Goal: Complete application form

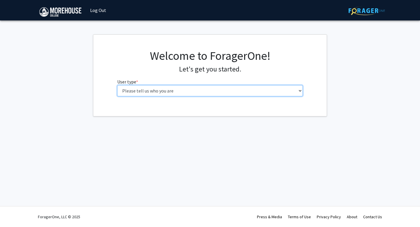
click at [218, 90] on select "Please tell us who you are Undergraduate Student Master's Student Doctoral Cand…" at bounding box center [210, 90] width 186 height 11
select select "1: undergrad"
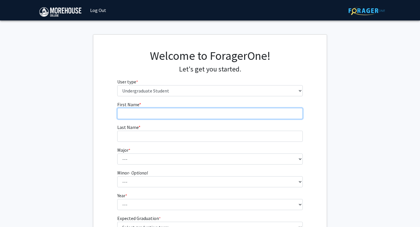
click at [168, 113] on input "First Name * required" at bounding box center [210, 113] width 186 height 11
type input "[PERSON_NAME]"
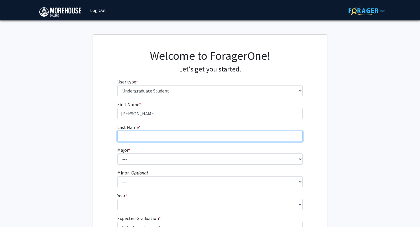
click at [156, 139] on input "Last Name * required" at bounding box center [210, 136] width 186 height 11
type input "[PERSON_NAME]"
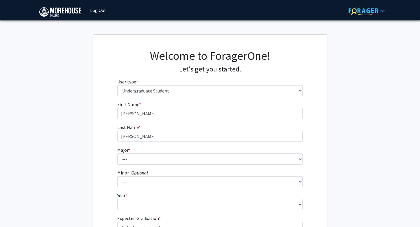
click at [151, 165] on form "First Name * required [PERSON_NAME] Last Name * required [PERSON_NAME] * requir…" at bounding box center [210, 171] width 186 height 141
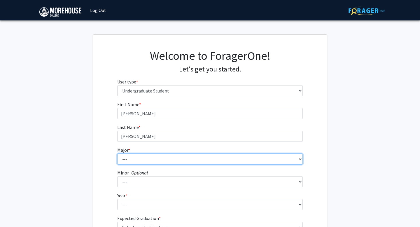
click at [151, 162] on select "--- Africana Studies Applied Physics Art History Art Studies Biology Business A…" at bounding box center [210, 158] width 186 height 11
select select "5: 2095"
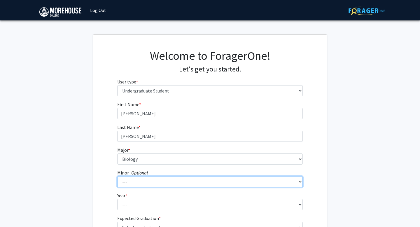
click at [148, 184] on select "--- Accounting Africana Studies Art Art History Biology Business Administration…" at bounding box center [210, 181] width 186 height 11
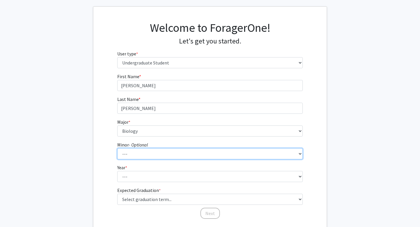
scroll to position [42, 0]
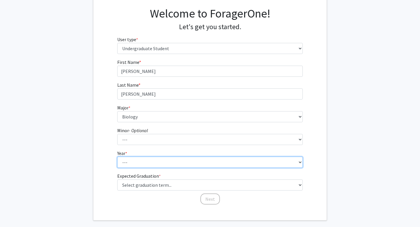
click at [128, 160] on select "--- First-year Sophomore Junior Senior Postbaccalaureate Certificate" at bounding box center [210, 162] width 186 height 11
select select "3: junior"
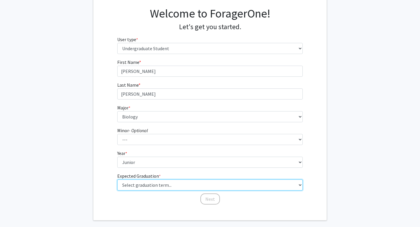
click at [144, 185] on select "Select graduation term... Spring 2025 Summer 2025 Fall 2025 Winter 2025 Spring …" at bounding box center [210, 184] width 186 height 11
select select "9: spring_2027"
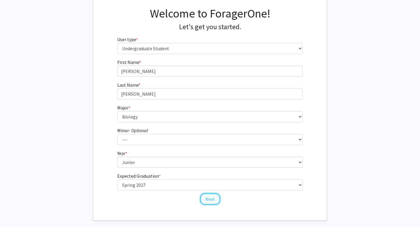
click at [213, 197] on button "Next" at bounding box center [210, 198] width 20 height 11
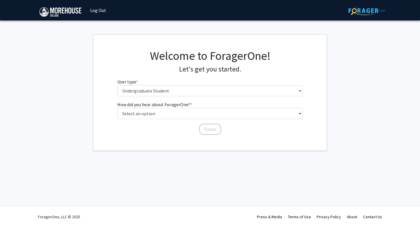
scroll to position [0, 0]
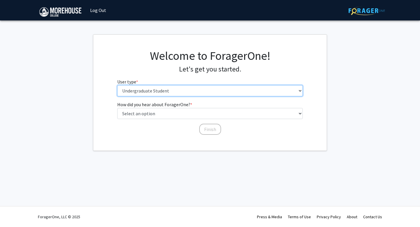
click at [188, 89] on select "Please tell us who you are Undergraduate Student Master's Student Doctoral Cand…" at bounding box center [210, 90] width 186 height 11
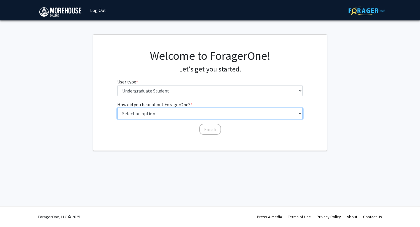
click at [190, 114] on select "Select an option Peer/student recommendation Faculty/staff recommendation Unive…" at bounding box center [210, 113] width 186 height 11
select select "2: faculty_recommendation"
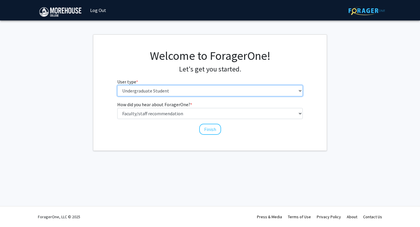
click at [187, 91] on select "Please tell us who you are Undergraduate Student Master's Student Doctoral Cand…" at bounding box center [210, 90] width 186 height 11
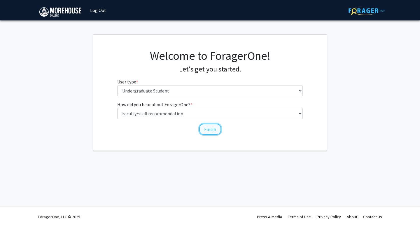
click at [206, 127] on button "Finish" at bounding box center [210, 129] width 22 height 11
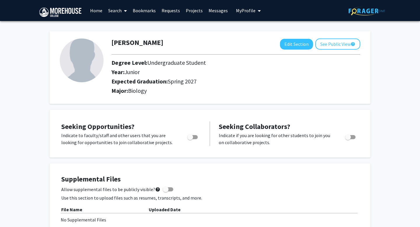
click at [122, 72] on h2 "Year: Junior" at bounding box center [224, 72] width 226 height 7
click at [355, 9] on img at bounding box center [367, 10] width 36 height 9
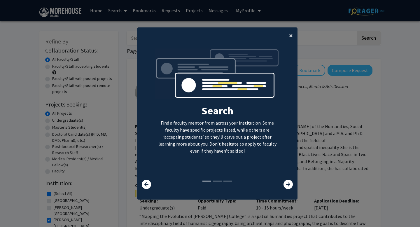
click at [288, 36] on button "×" at bounding box center [291, 35] width 13 height 16
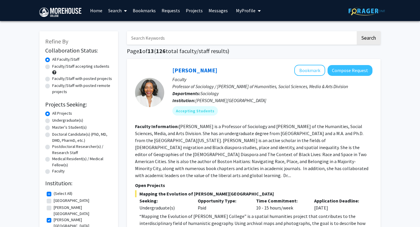
click at [242, 14] on button "My Profile" at bounding box center [248, 10] width 28 height 21
click at [255, 34] on span "View Profile" at bounding box center [272, 33] width 35 height 6
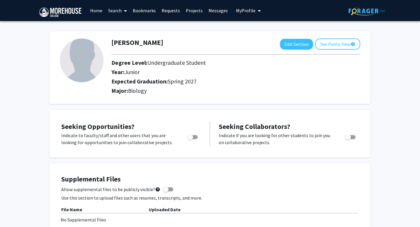
click at [180, 71] on h2 "Year: Junior" at bounding box center [224, 72] width 226 height 7
click at [331, 41] on button "See Public View help" at bounding box center [337, 44] width 45 height 11
